Goal: Communication & Community: Answer question/provide support

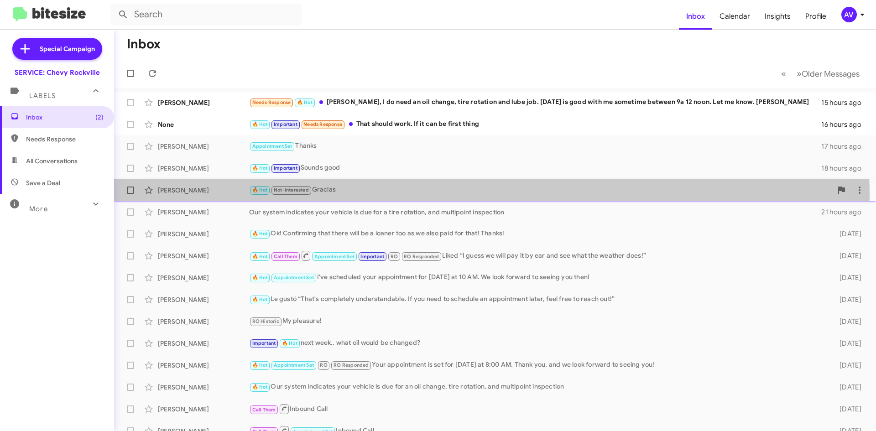
click at [449, 194] on div "🔥 Hot Not-Interested Gracias" at bounding box center [540, 190] width 583 height 10
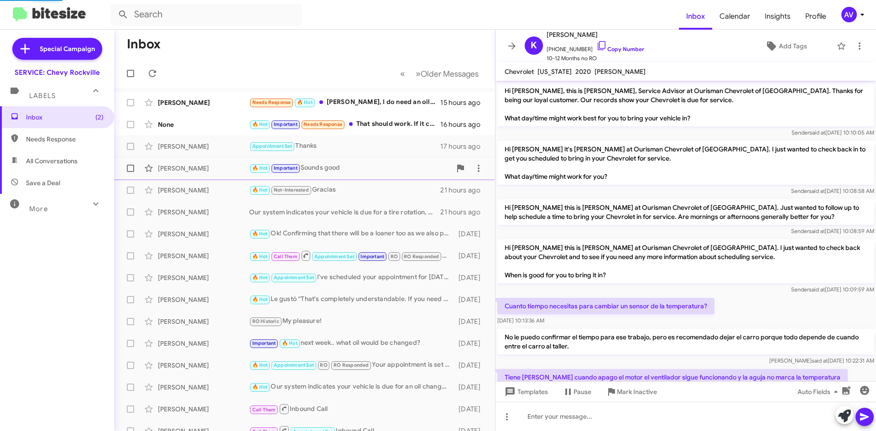
scroll to position [152, 0]
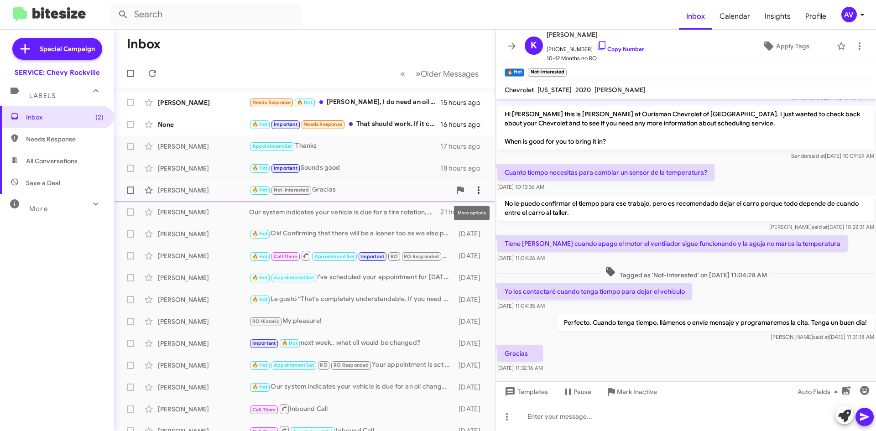
click at [473, 191] on icon at bounding box center [478, 190] width 11 height 11
click at [400, 168] on div at bounding box center [438, 215] width 876 height 431
click at [473, 167] on icon at bounding box center [478, 168] width 11 height 11
click at [397, 163] on div at bounding box center [438, 215] width 876 height 431
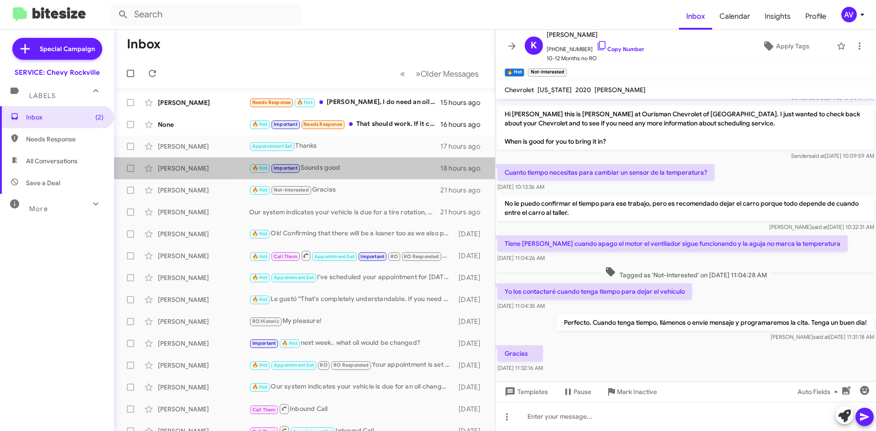
click at [397, 163] on div "🔥 Hot Important Sounds good" at bounding box center [344, 168] width 191 height 10
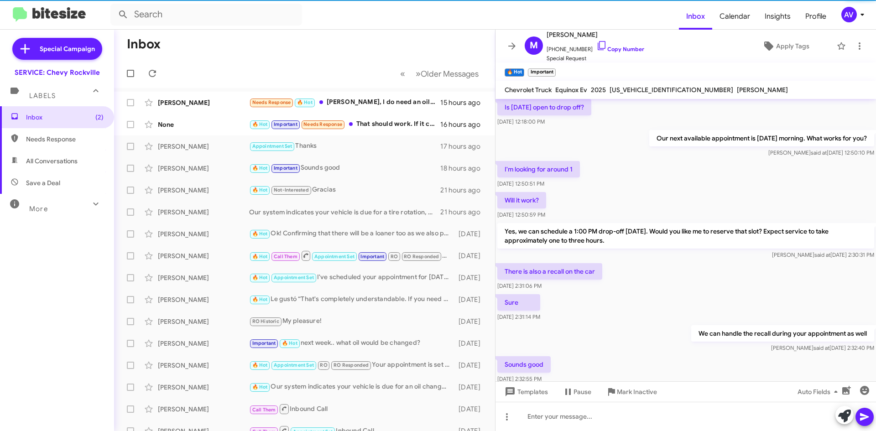
scroll to position [699, 0]
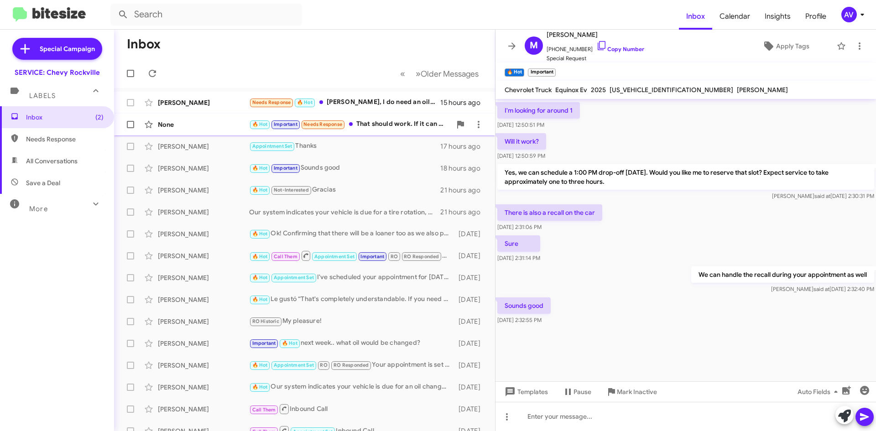
click at [381, 124] on div "🔥 Hot Important Needs Response That should work. If it can be first thing" at bounding box center [350, 124] width 202 height 10
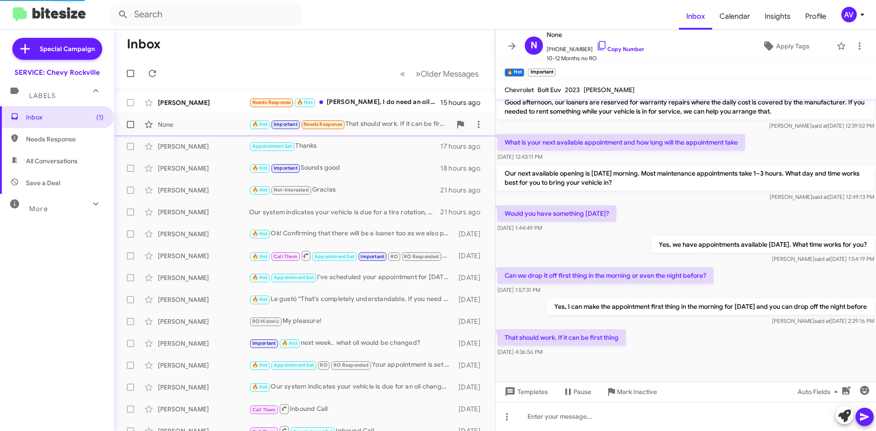
scroll to position [96, 0]
click at [401, 106] on div "Needs Response 🔥 Hot [PERSON_NAME], I do need an oil change, tire rotation and …" at bounding box center [350, 102] width 202 height 10
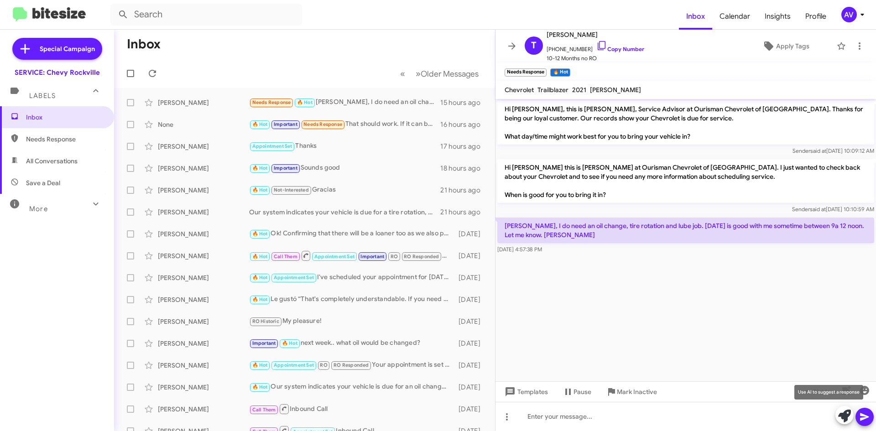
click at [843, 418] on icon at bounding box center [844, 416] width 13 height 13
